Goal: Use online tool/utility: Utilize a website feature to perform a specific function

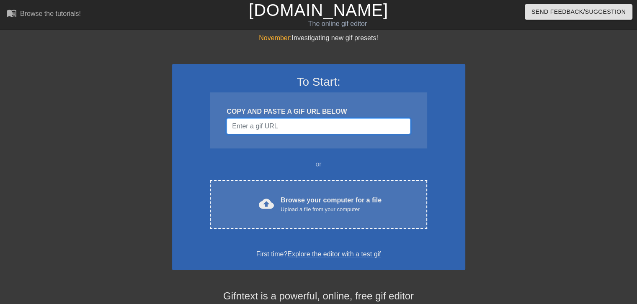
click at [309, 127] on input "Username" at bounding box center [318, 127] width 183 height 16
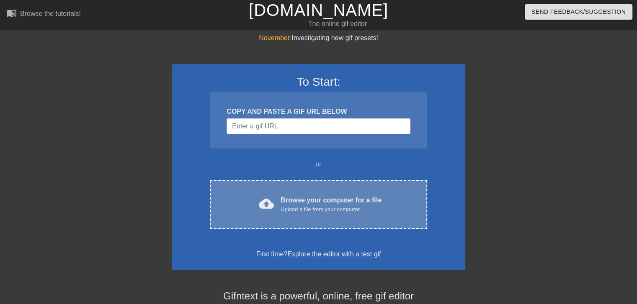
click at [311, 193] on div "cloud_upload Browse your computer for a file Upload a file from your computer C…" at bounding box center [318, 204] width 217 height 49
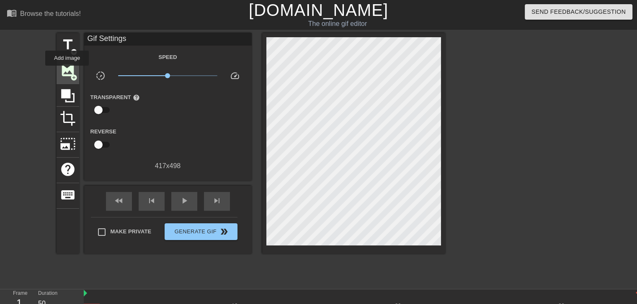
click at [67, 72] on span "image" at bounding box center [68, 70] width 16 height 16
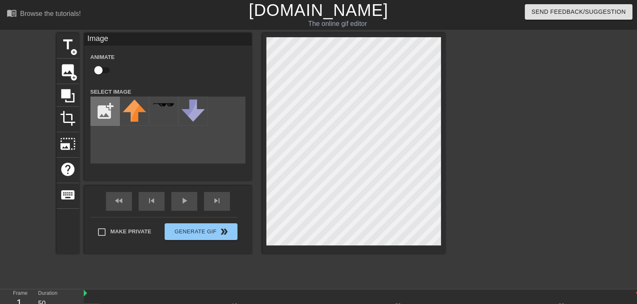
click at [101, 115] on input "file" at bounding box center [105, 111] width 28 height 28
type input "C:\fakepath\Noli_Remodel_Render.webp"
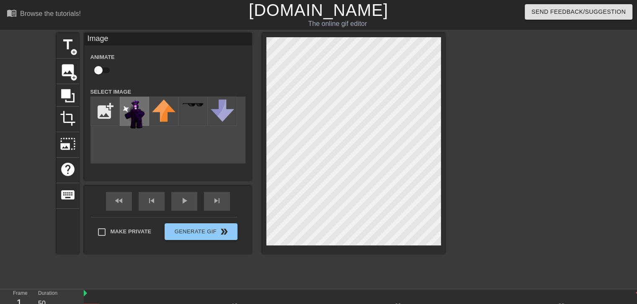
click at [138, 121] on img at bounding box center [134, 114] width 23 height 29
click at [446, 258] on div "title add_circle image add_circle crop photo_size_select_large help keyboard Im…" at bounding box center [318, 158] width 637 height 251
click at [461, 247] on div "title add_circle image add_circle crop photo_size_select_large help keyboard Im…" at bounding box center [318, 158] width 637 height 251
click at [480, 134] on div at bounding box center [518, 158] width 126 height 251
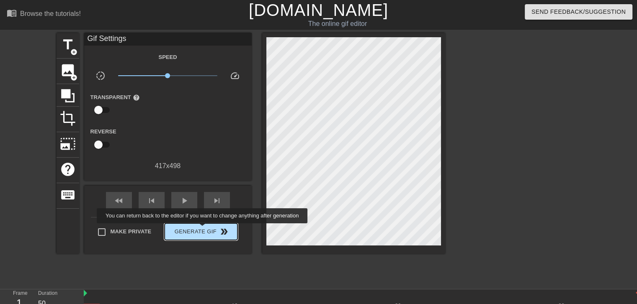
click at [204, 229] on span "Generate Gif double_arrow" at bounding box center [201, 232] width 66 height 10
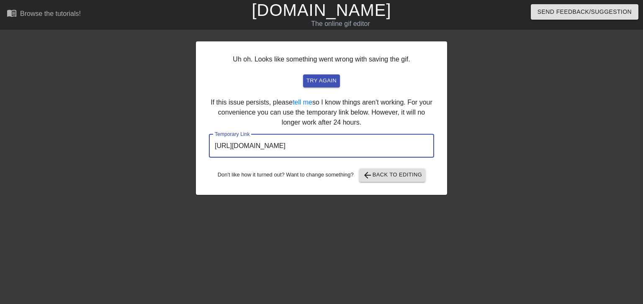
drag, startPoint x: 401, startPoint y: 147, endPoint x: 200, endPoint y: 141, distance: 201.5
click at [200, 141] on div "Uh oh. Looks like something went wrong with saving the gif. try again If this i…" at bounding box center [321, 118] width 251 height 154
click at [322, 82] on span "try again" at bounding box center [322, 81] width 30 height 10
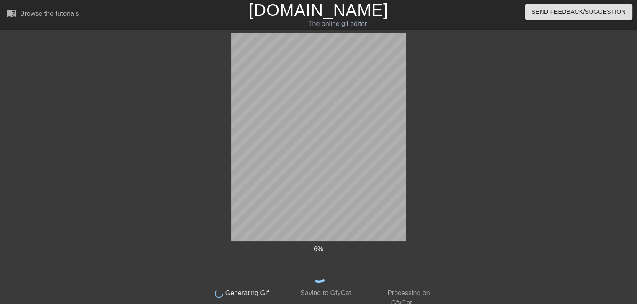
scroll to position [7, 0]
